Goal: Information Seeking & Learning: Learn about a topic

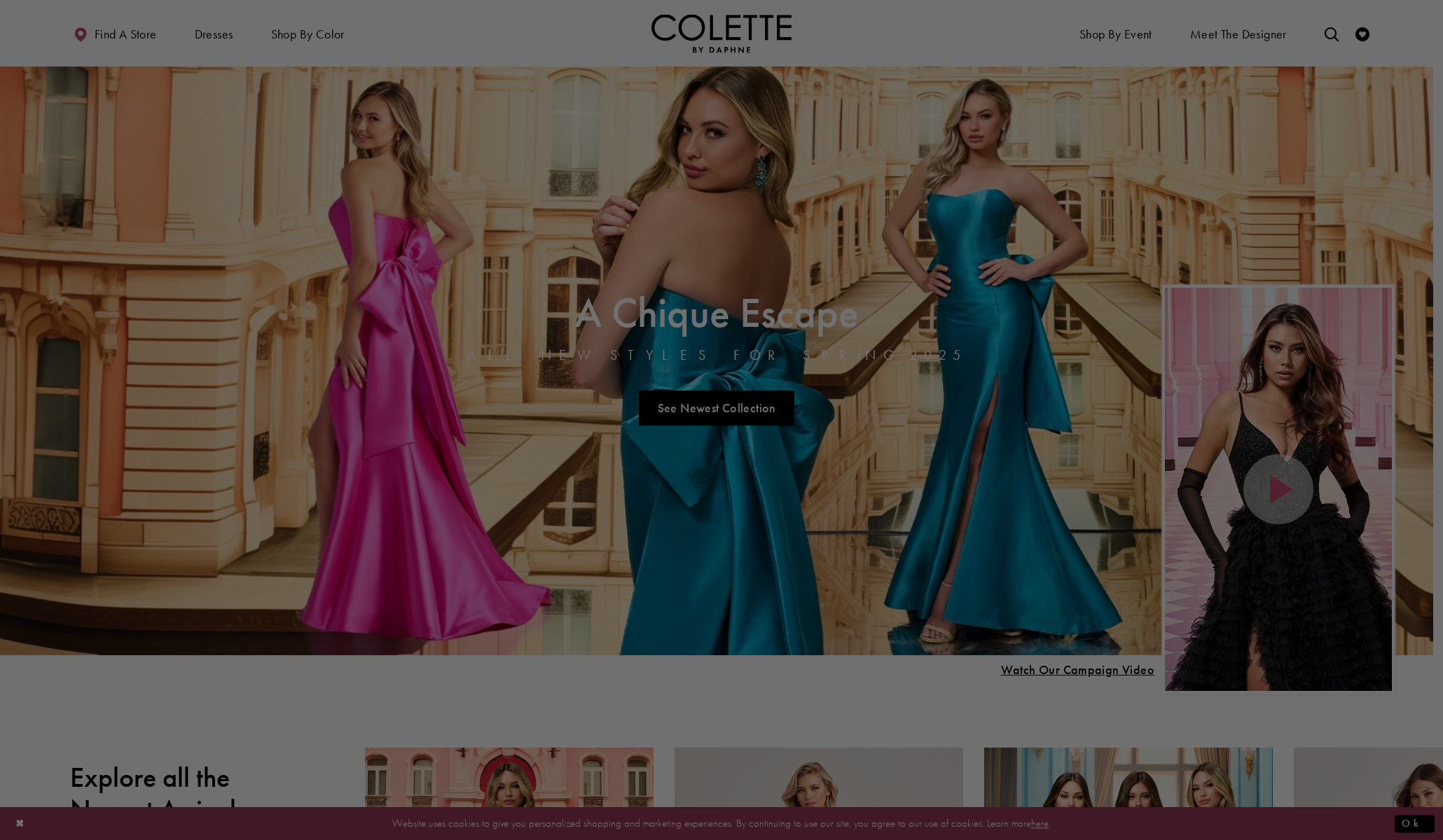
click at [212, 41] on div at bounding box center [728, 424] width 1458 height 849
click at [212, 38] on div at bounding box center [728, 424] width 1458 height 849
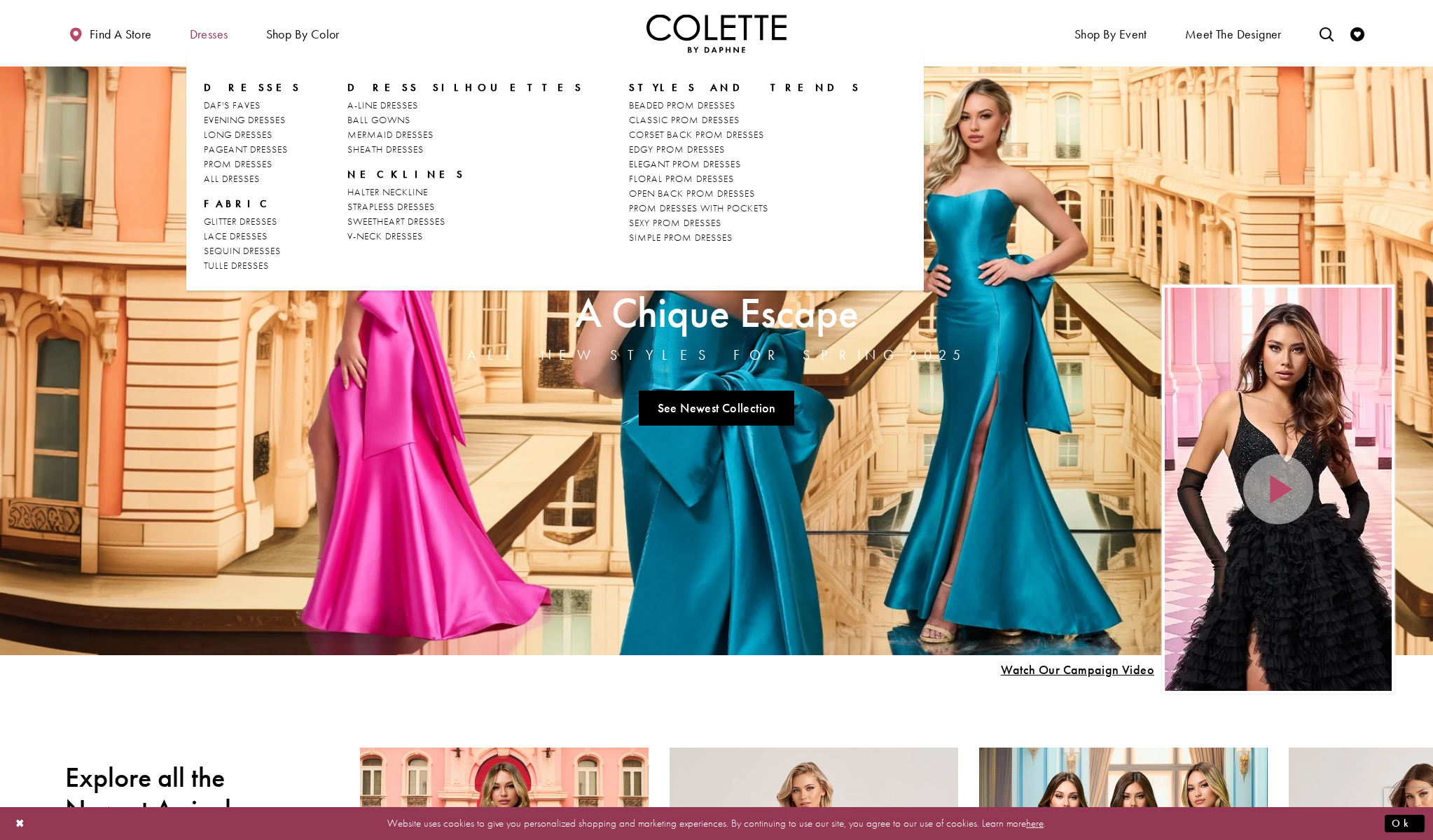
click at [204, 34] on span "Dresses" at bounding box center [210, 34] width 39 height 14
click at [217, 42] on span "Dresses" at bounding box center [209, 33] width 46 height 39
click at [230, 86] on span "Dresses" at bounding box center [252, 88] width 98 height 14
click at [629, 90] on span "STYLES AND TRENDS" at bounding box center [745, 88] width 232 height 14
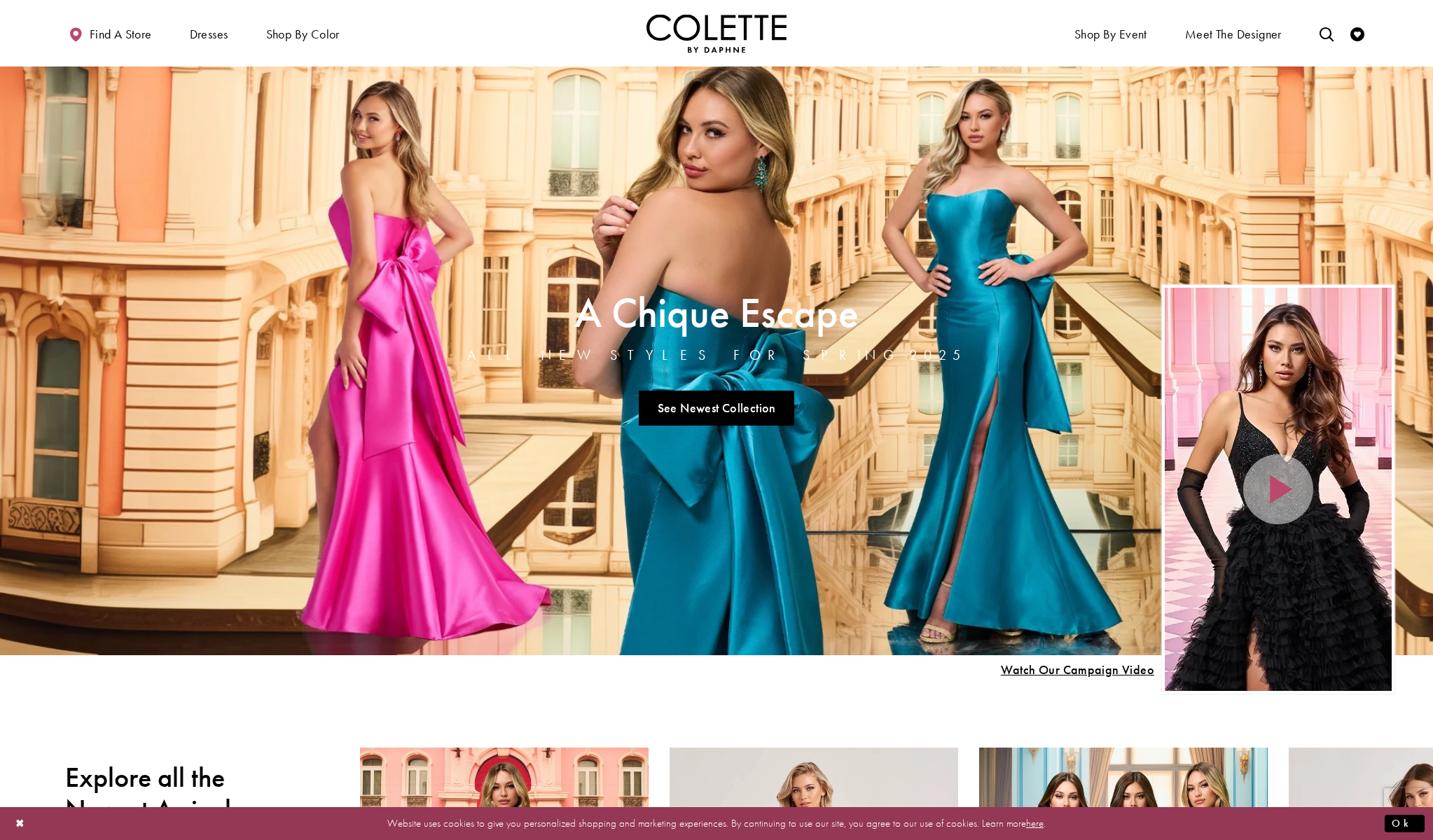
click at [205, 489] on link "Visit A Chique Escape All New Styles For Spring 2025 Page" at bounding box center [716, 360] width 1433 height 588
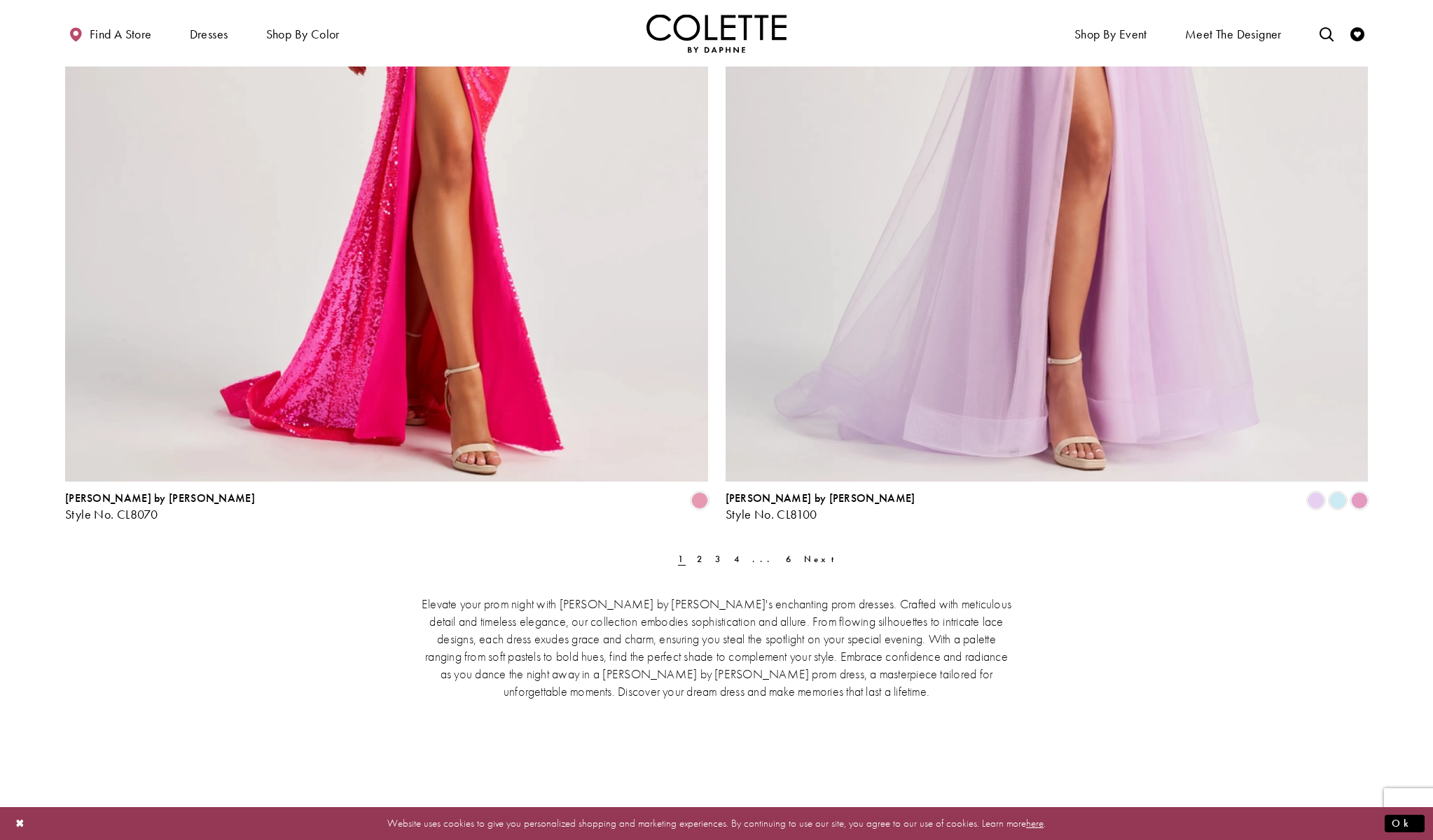
scroll to position [4081, 0]
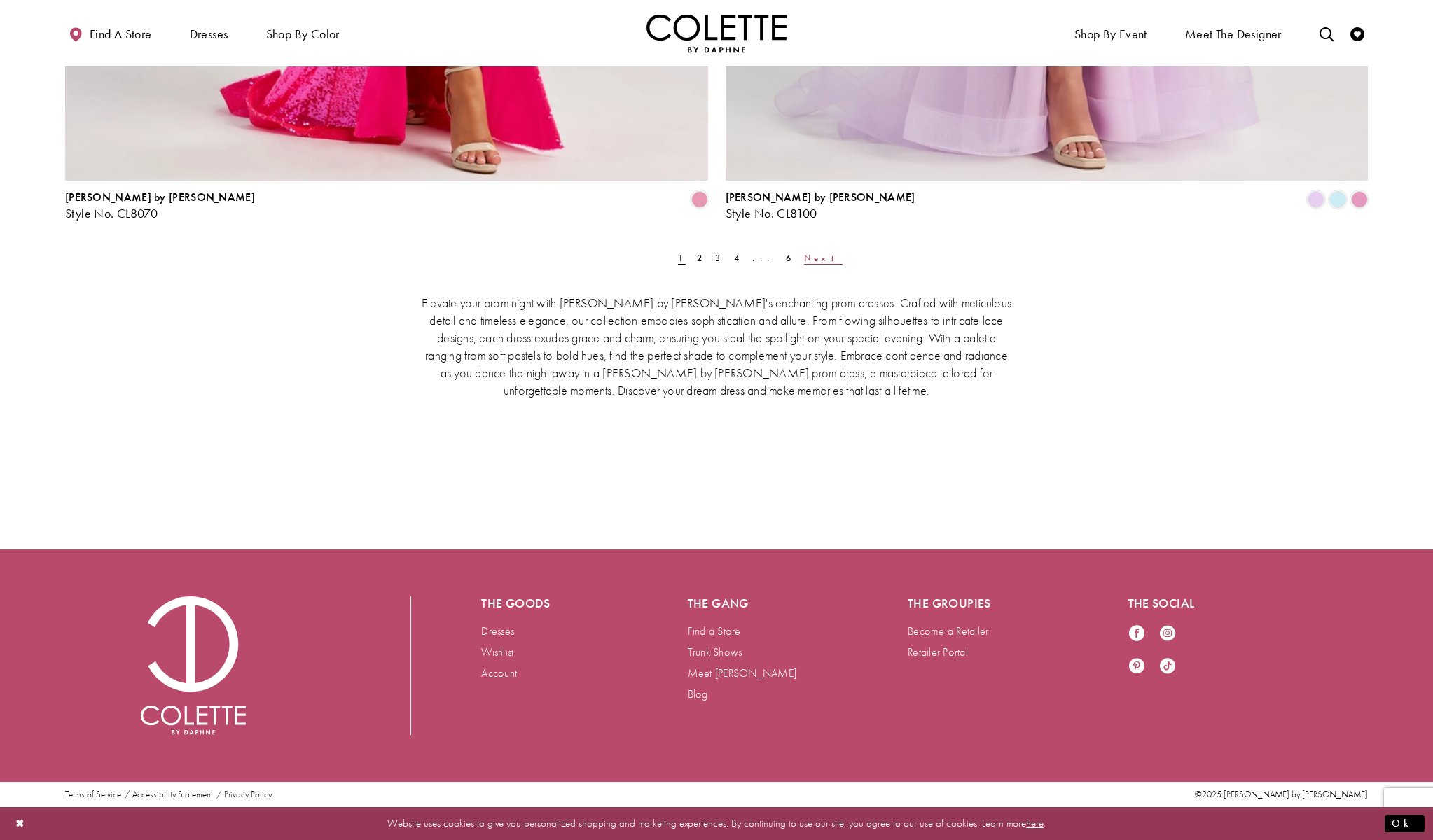
click at [804, 253] on span "Next" at bounding box center [824, 258] width 39 height 12
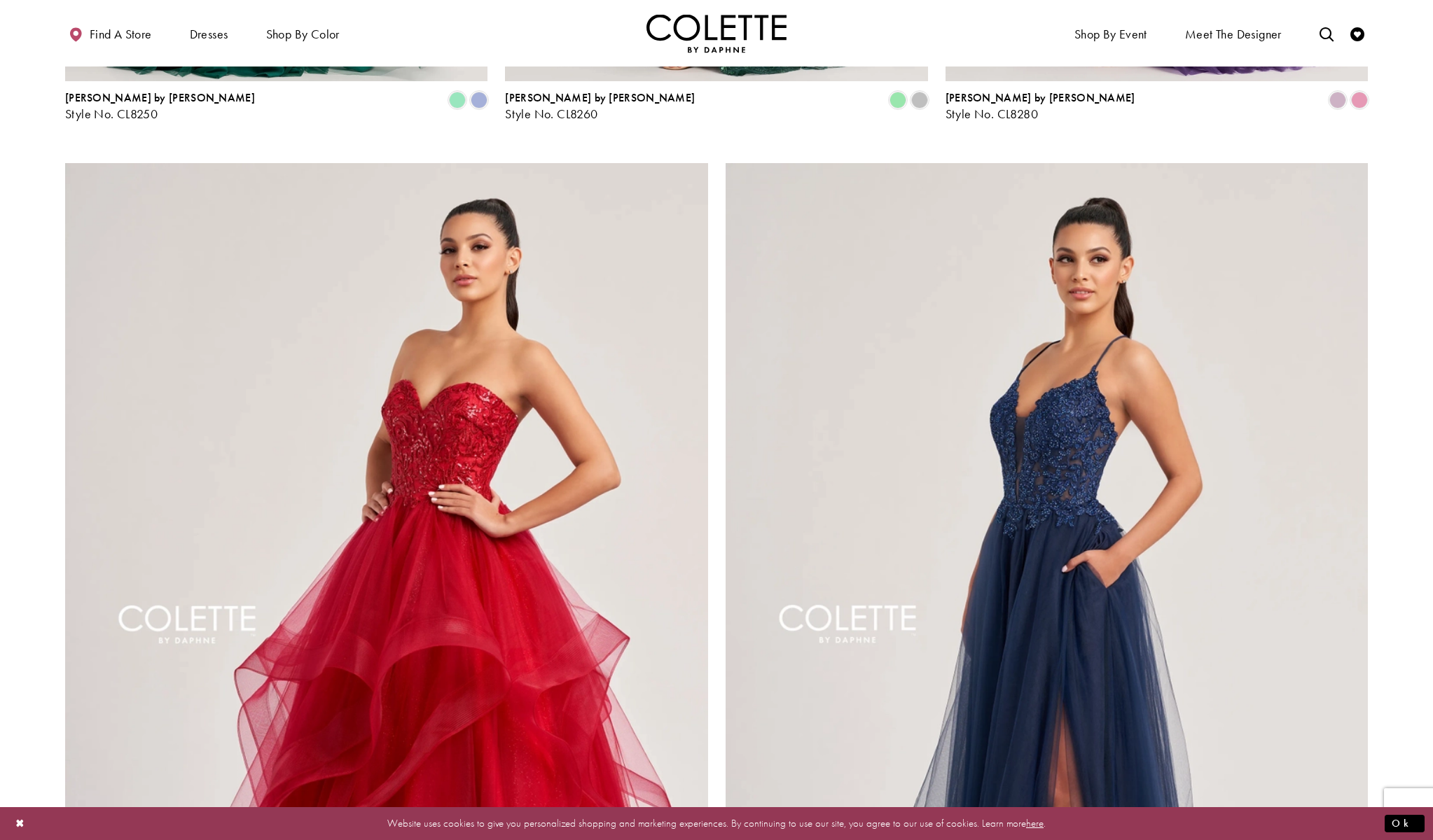
scroll to position [3875, 0]
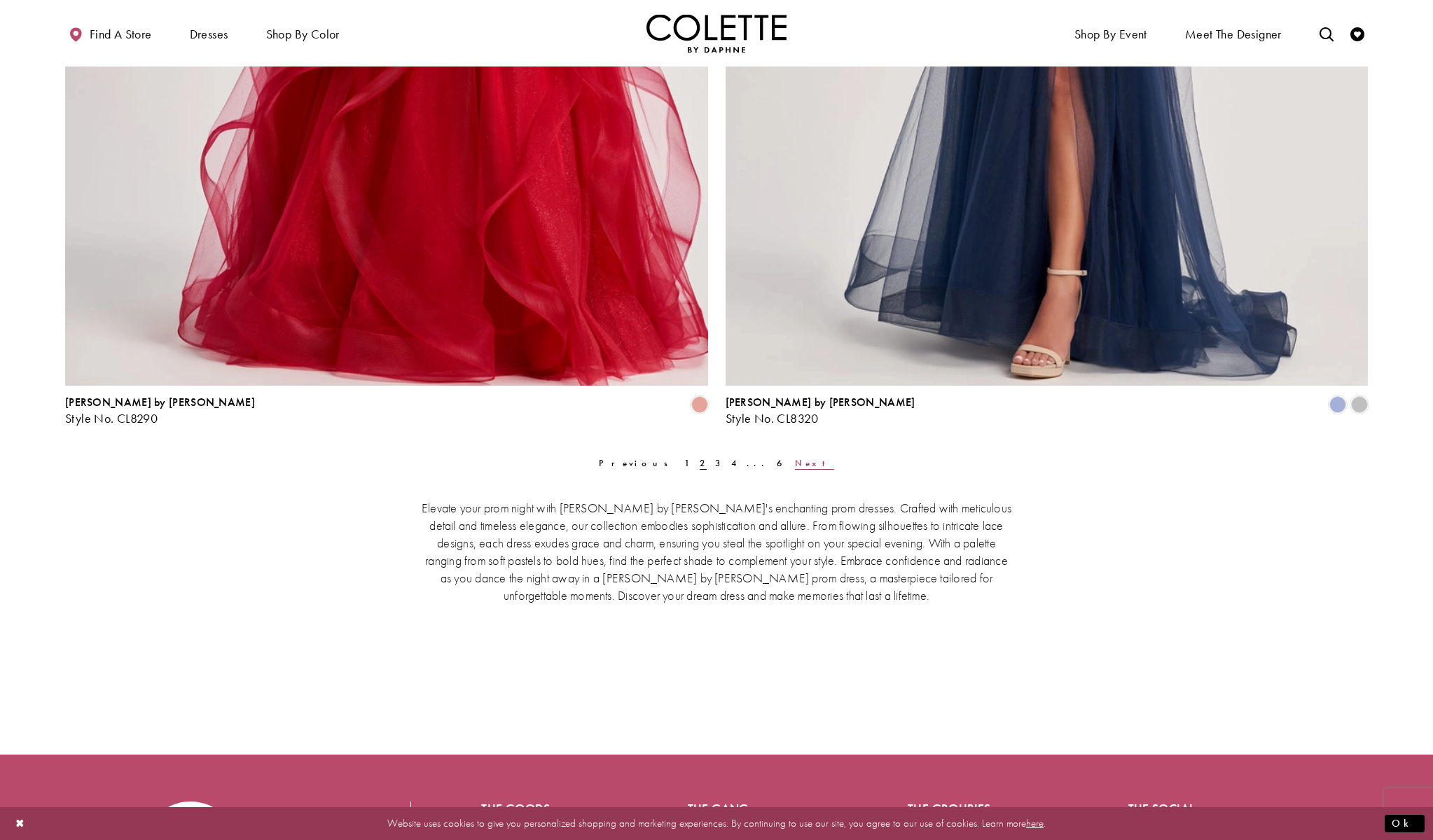
click at [794, 466] on span "Next" at bounding box center [814, 463] width 39 height 12
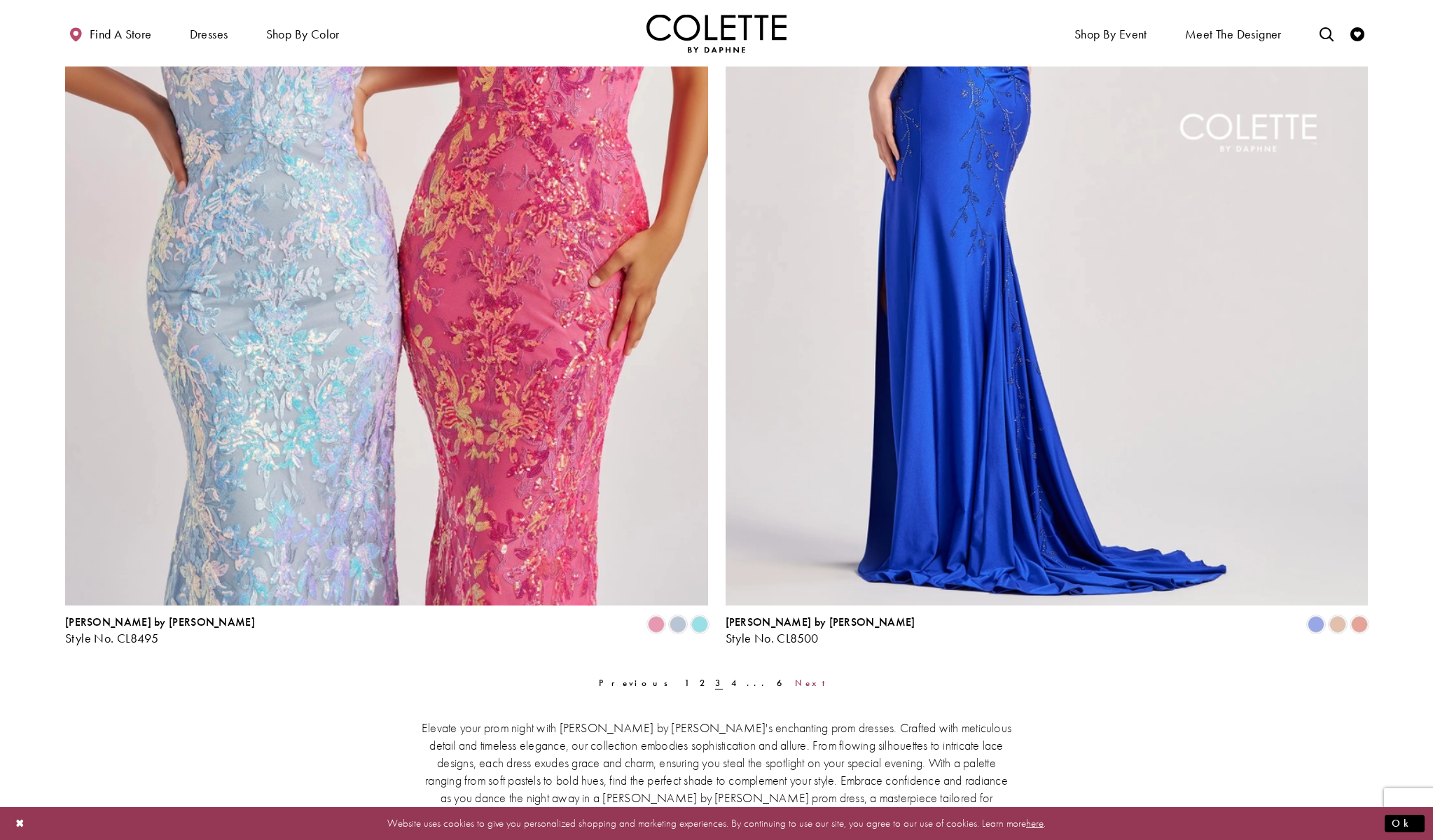
scroll to position [4081, 0]
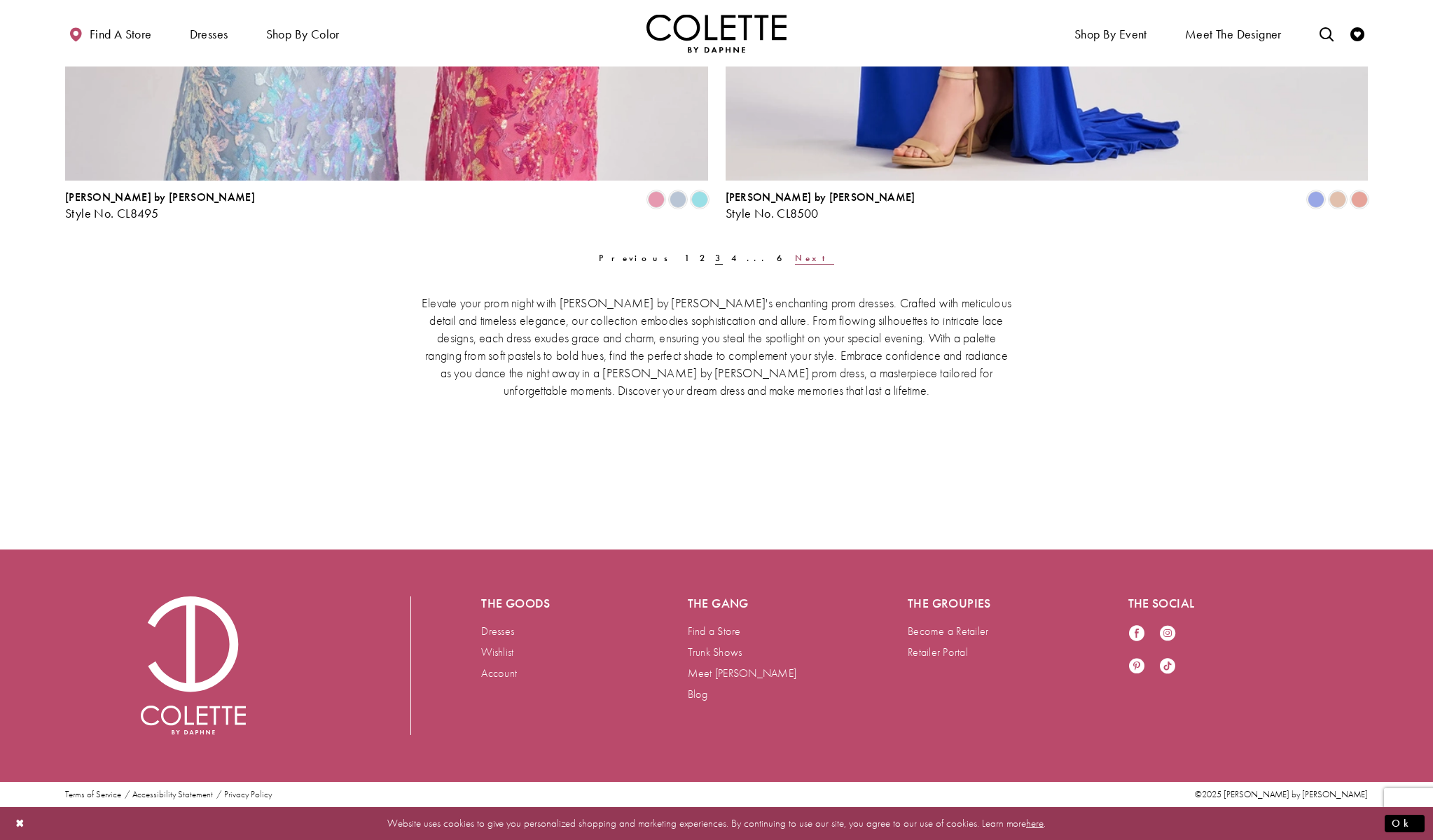
click at [794, 259] on span "Next" at bounding box center [814, 258] width 39 height 12
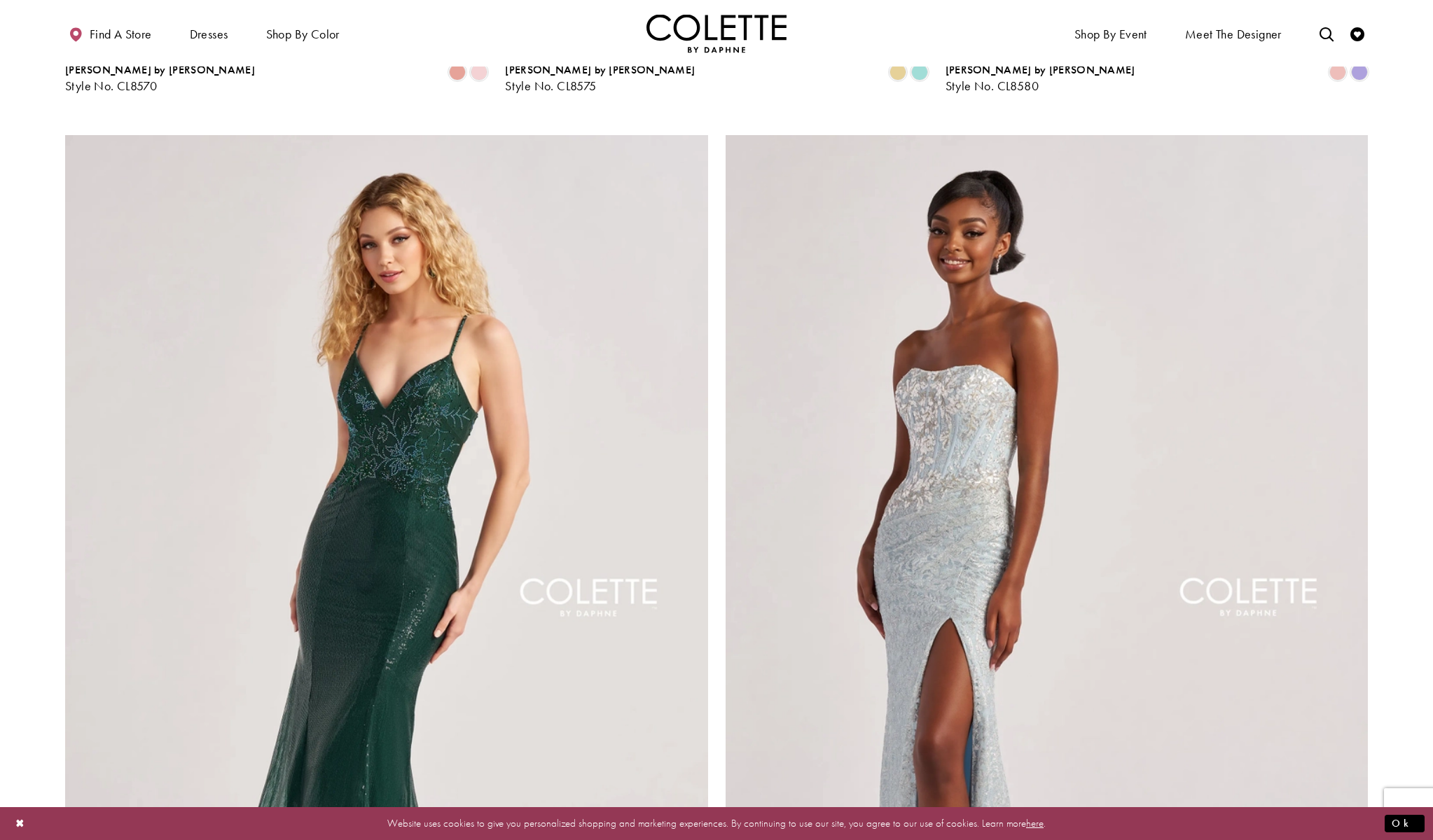
scroll to position [3904, 0]
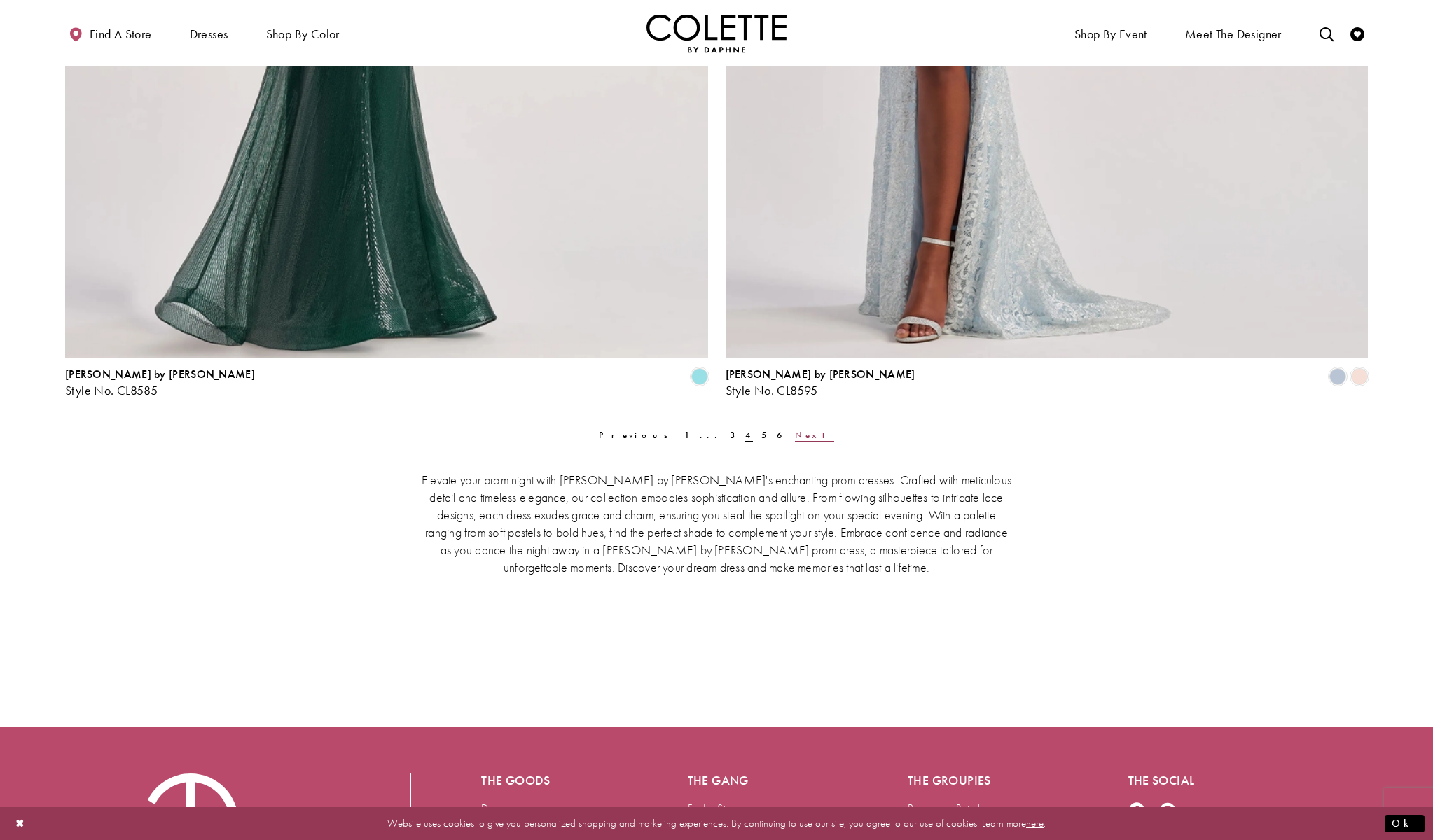
click at [794, 431] on span "Next" at bounding box center [814, 435] width 39 height 12
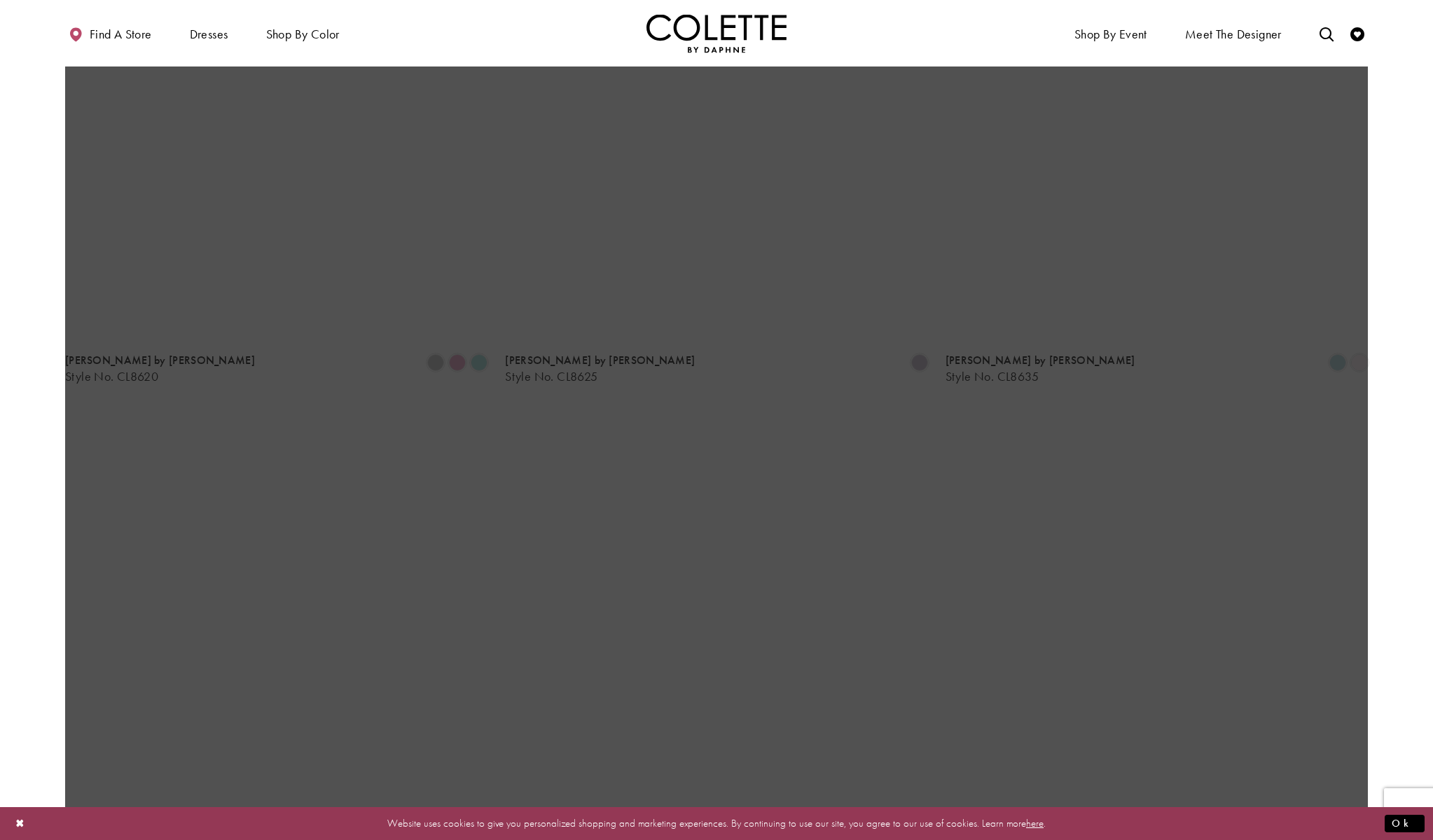
scroll to position [476, 0]
